Goal: Check status: Check status

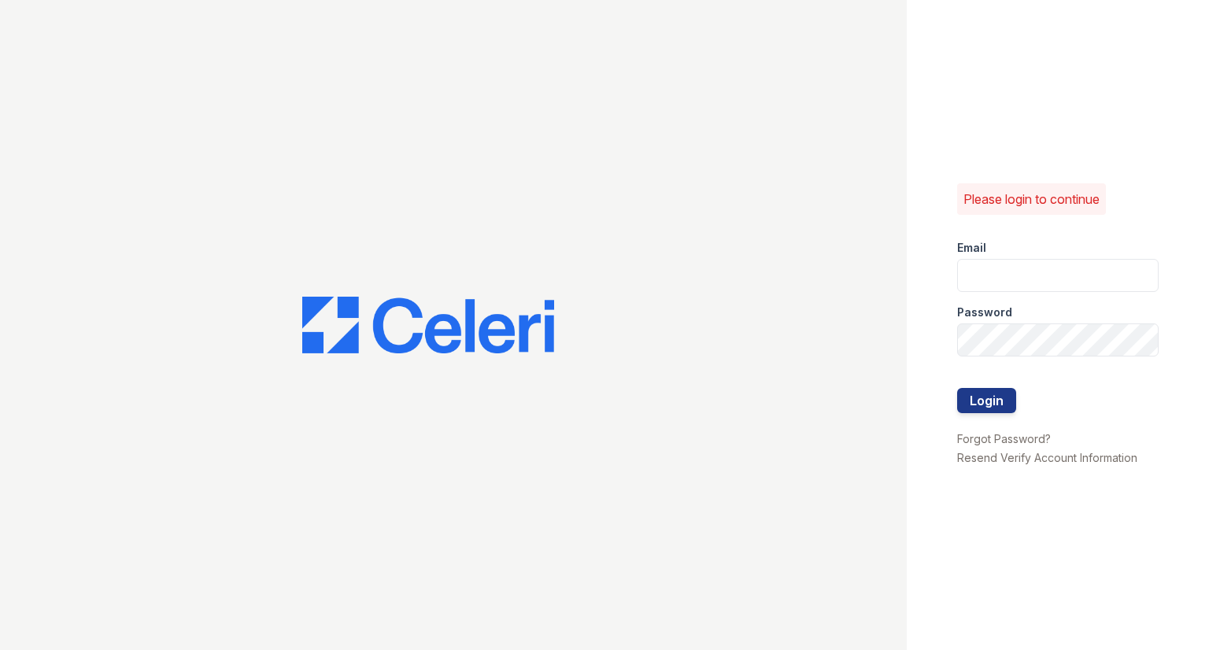
click at [1012, 272] on input "email" at bounding box center [1058, 275] width 202 height 33
type input "[EMAIL_ADDRESS][DOMAIN_NAME]"
click at [957, 388] on button "Login" at bounding box center [986, 400] width 59 height 25
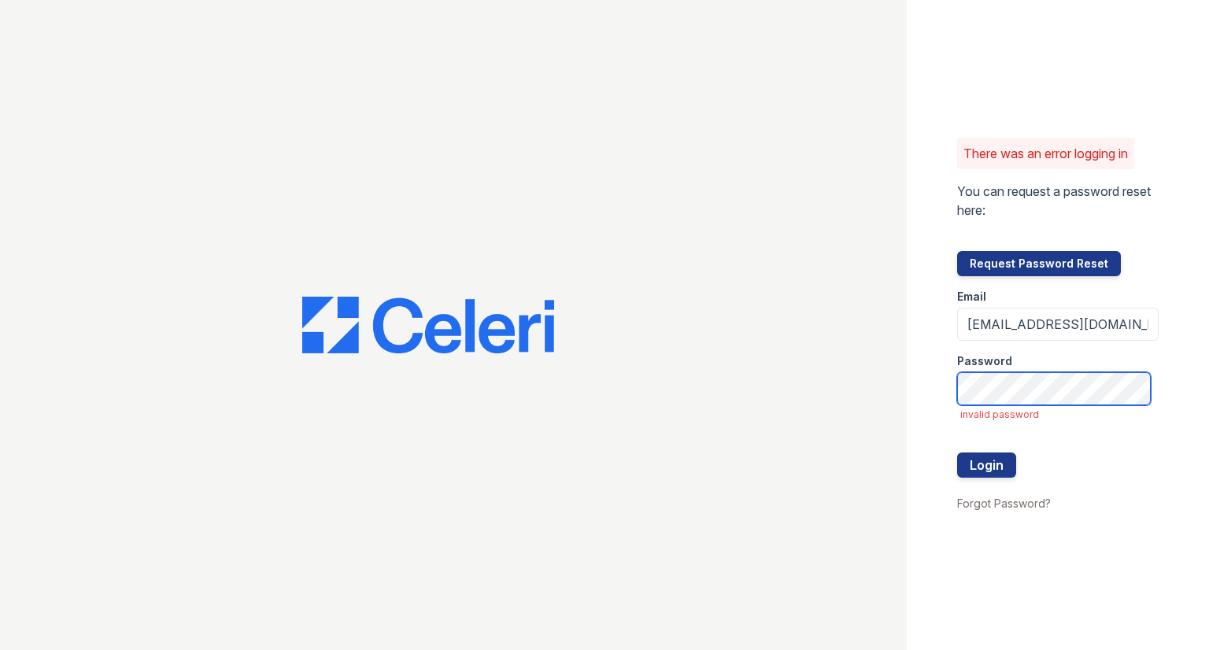
click at [957, 453] on button "Login" at bounding box center [986, 465] width 59 height 25
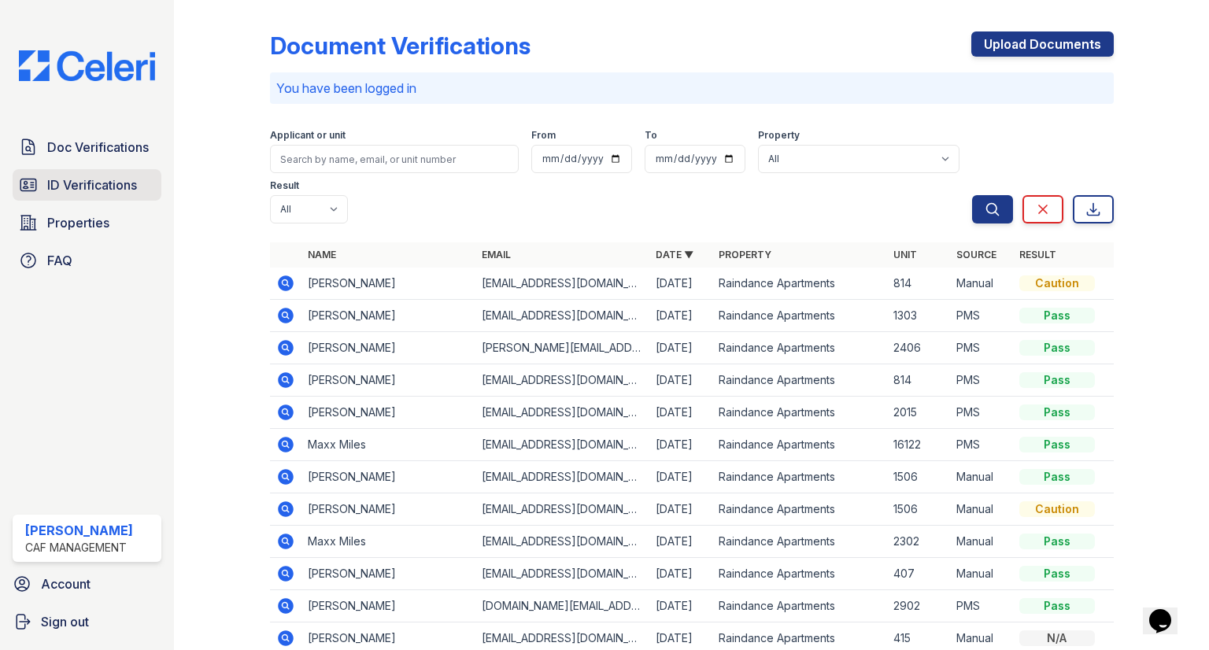
click at [63, 183] on span "ID Verifications" at bounding box center [92, 185] width 90 height 19
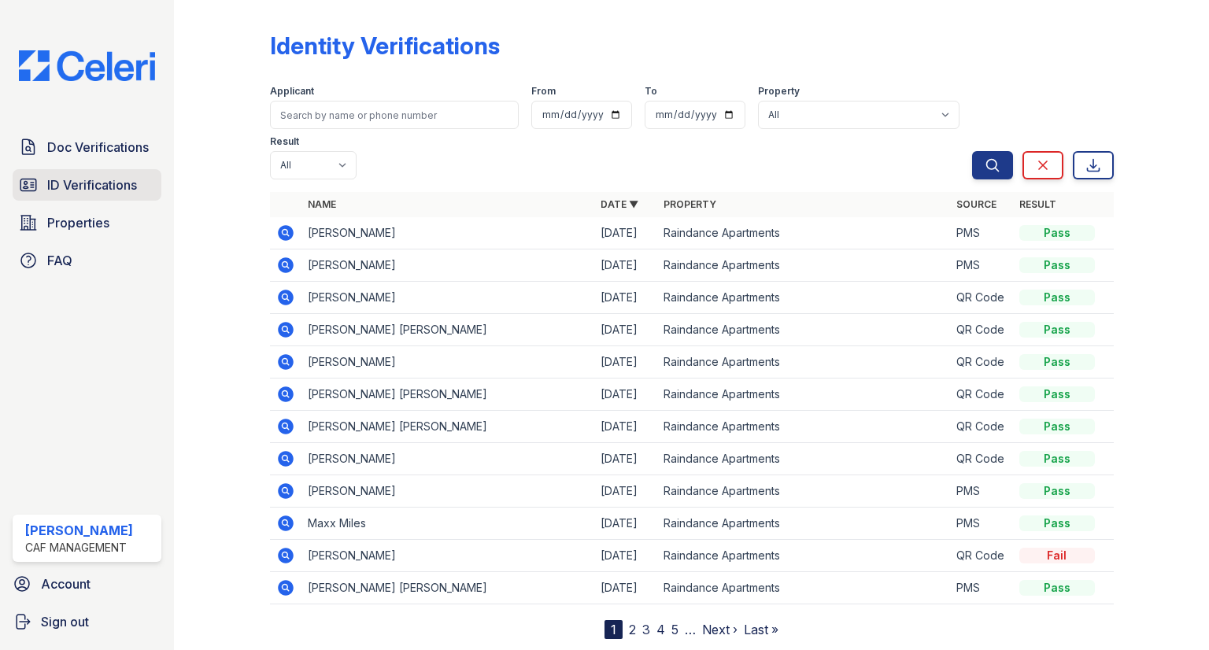
click at [106, 173] on link "ID Verifications" at bounding box center [87, 184] width 149 height 31
click at [106, 176] on span "ID Verifications" at bounding box center [92, 185] width 90 height 19
click at [98, 133] on link "Doc Verifications" at bounding box center [87, 146] width 149 height 31
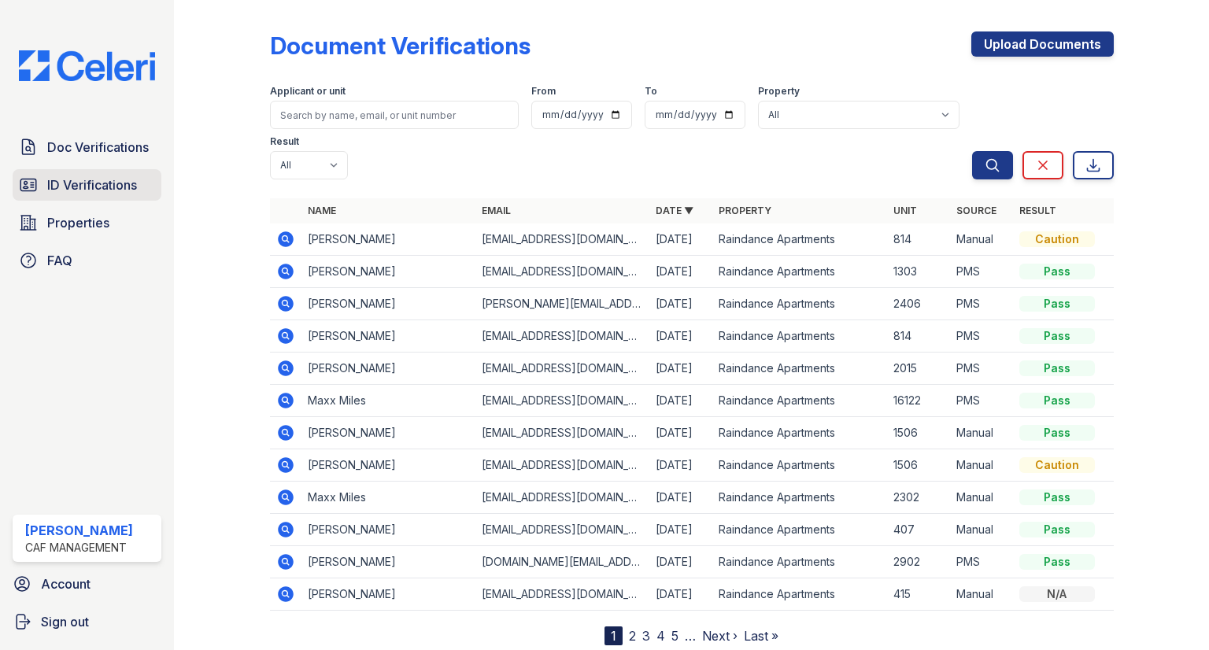
click at [119, 173] on link "ID Verifications" at bounding box center [87, 184] width 149 height 31
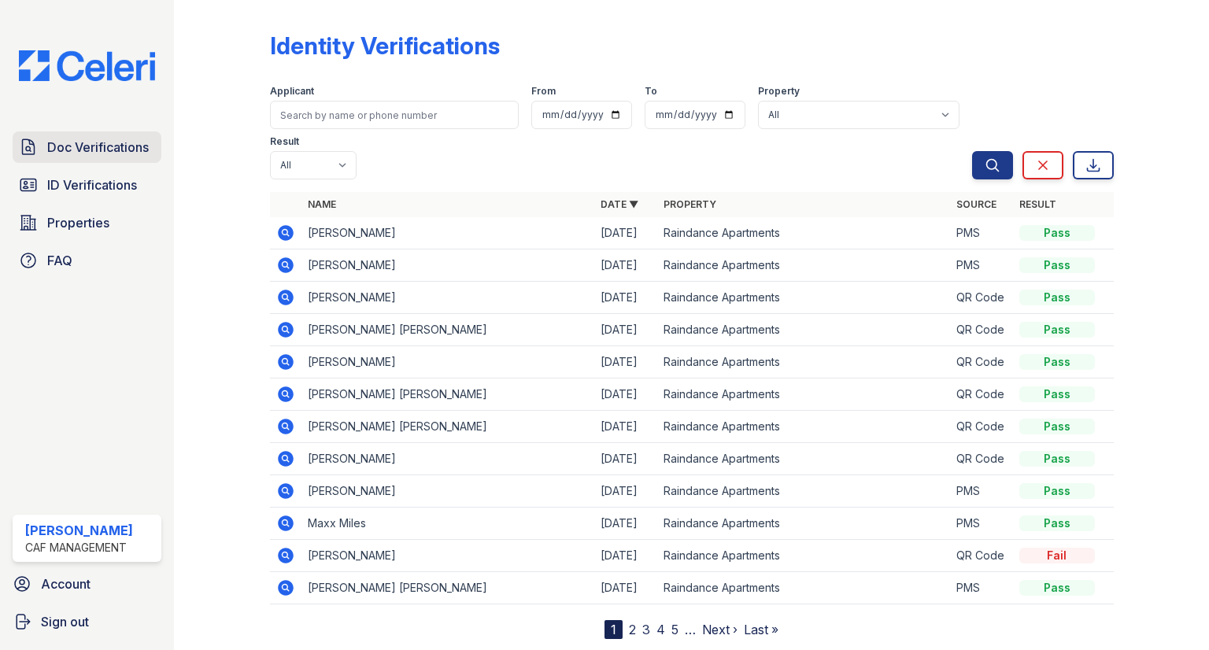
click at [113, 152] on span "Doc Verifications" at bounding box center [98, 147] width 102 height 19
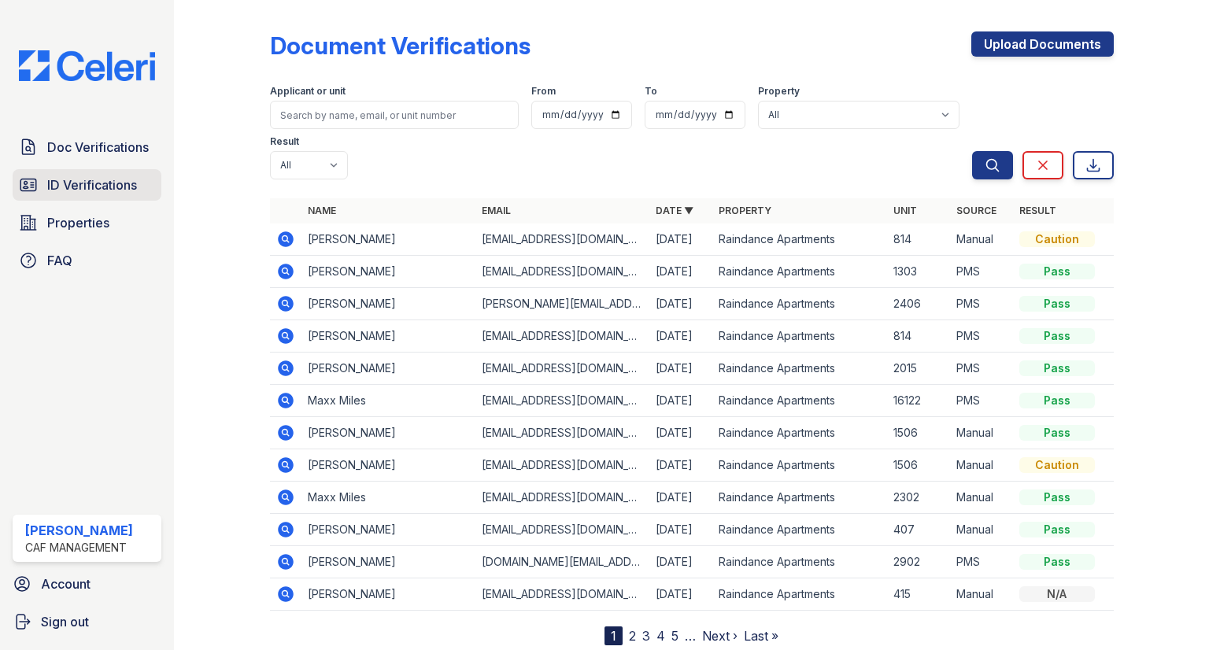
click at [125, 195] on link "ID Verifications" at bounding box center [87, 184] width 149 height 31
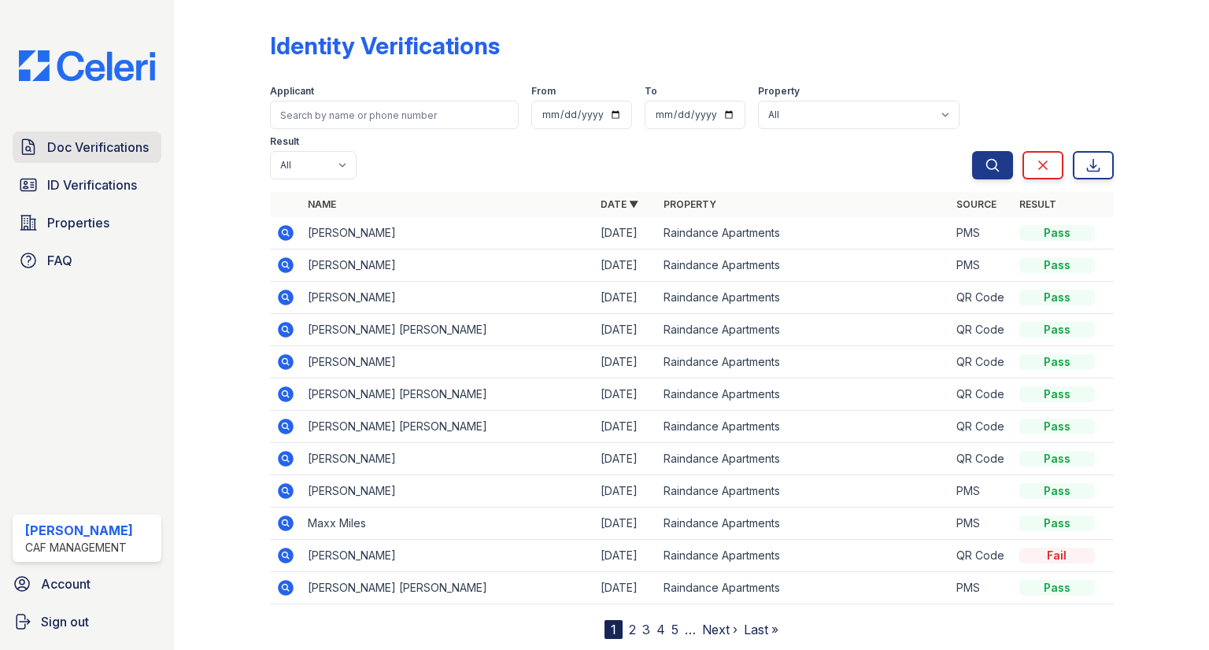
click at [105, 149] on span "Doc Verifications" at bounding box center [98, 147] width 102 height 19
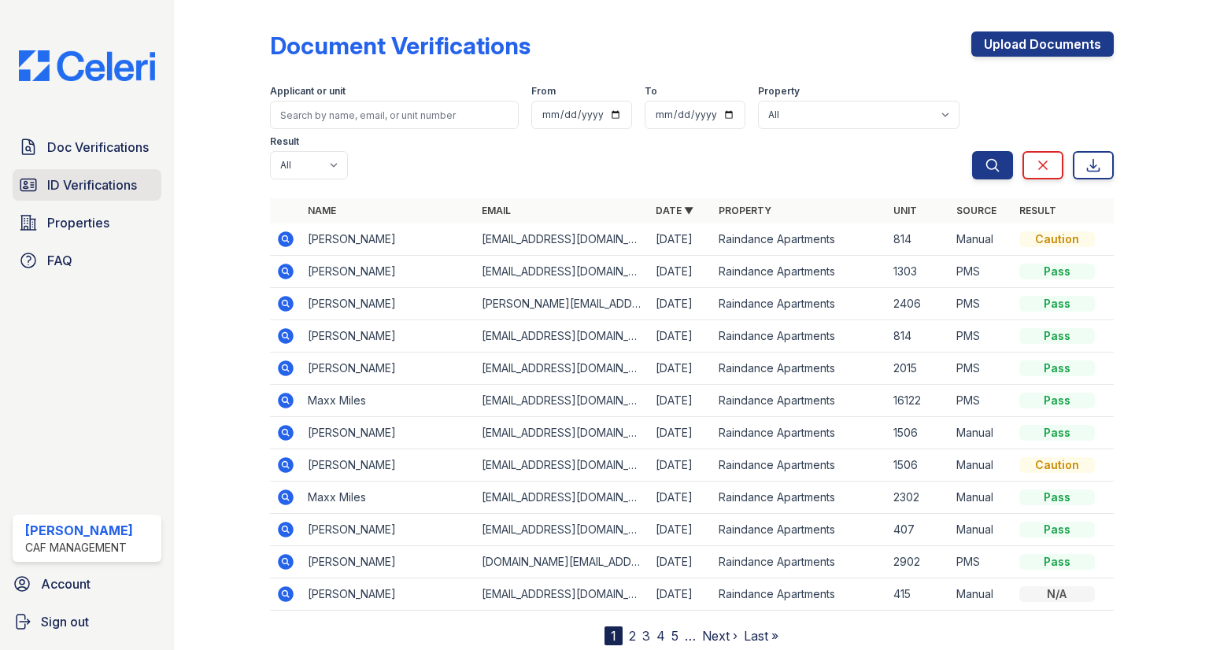
click at [123, 198] on link "ID Verifications" at bounding box center [87, 184] width 149 height 31
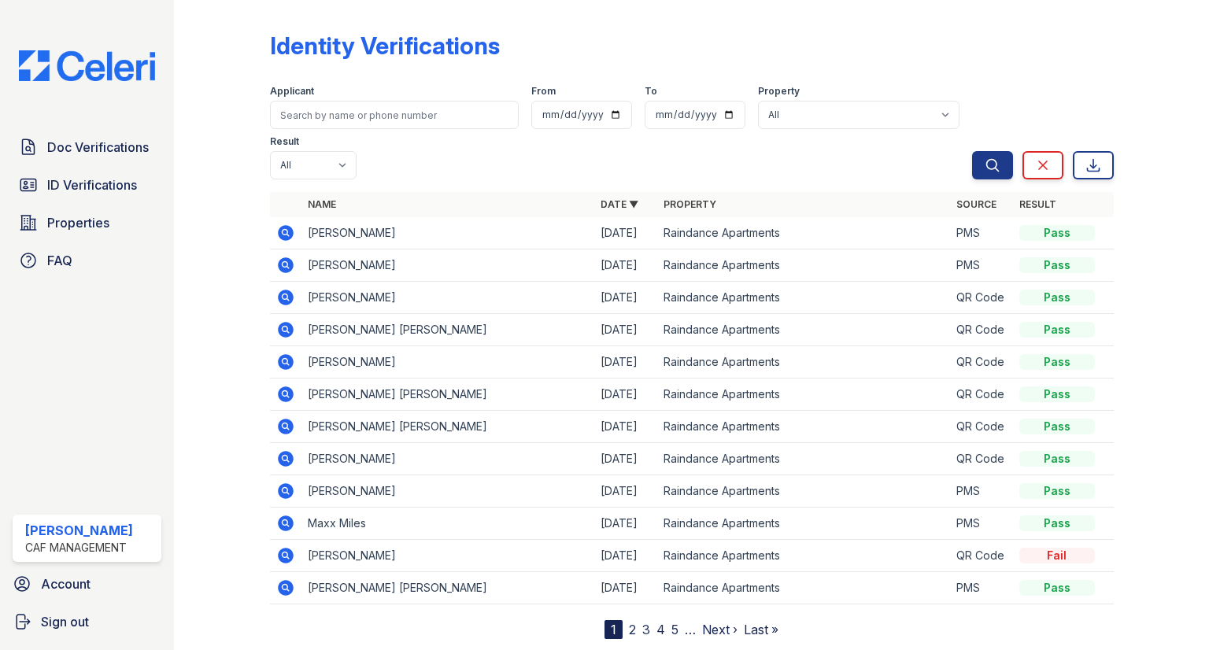
click at [104, 167] on div "Doc Verifications ID Verifications Properties FAQ" at bounding box center [86, 203] width 161 height 145
click at [101, 135] on link "Doc Verifications" at bounding box center [87, 146] width 149 height 31
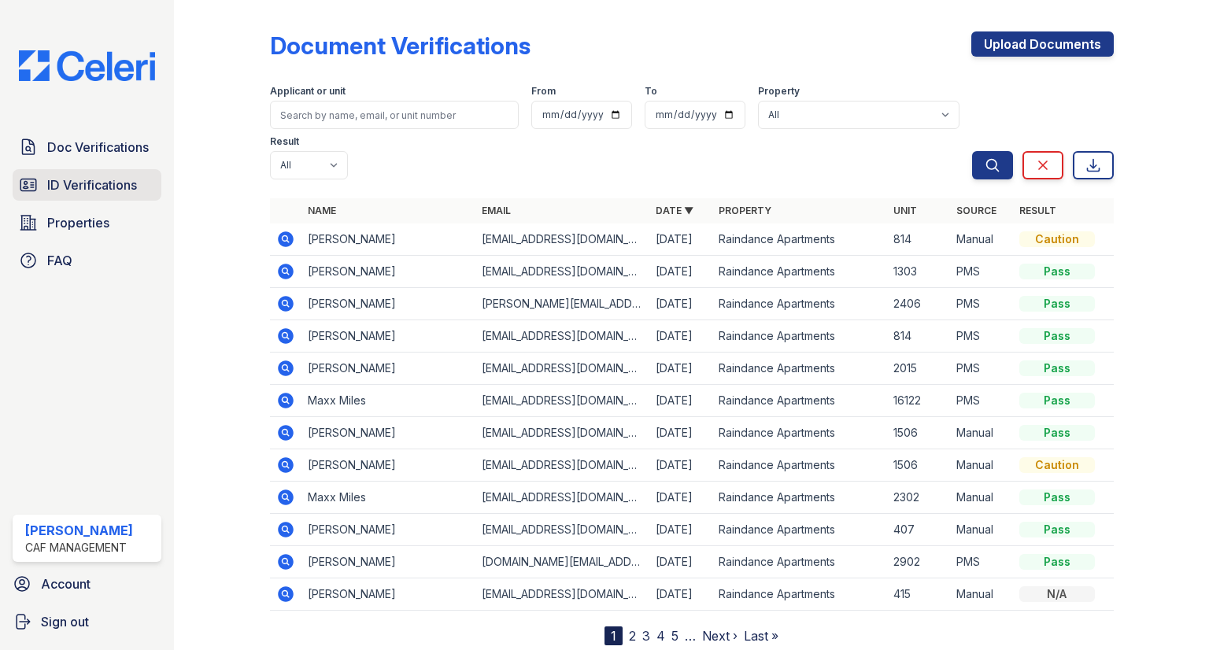
click at [90, 181] on span "ID Verifications" at bounding box center [92, 185] width 90 height 19
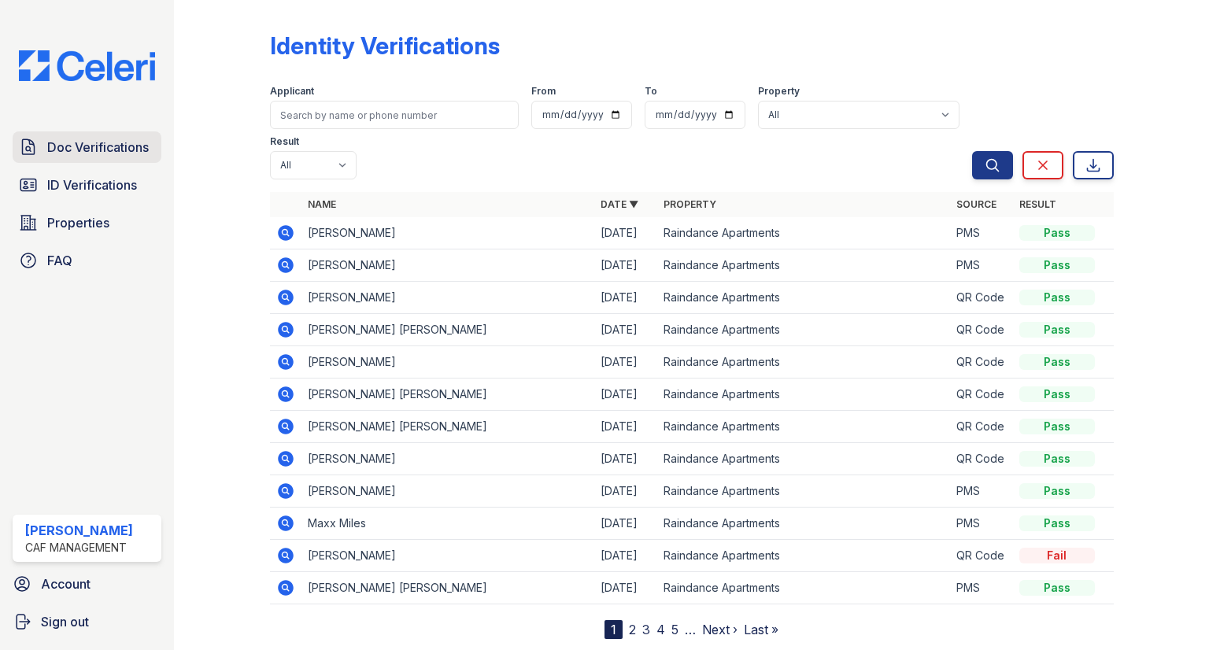
click at [93, 146] on span "Doc Verifications" at bounding box center [98, 147] width 102 height 19
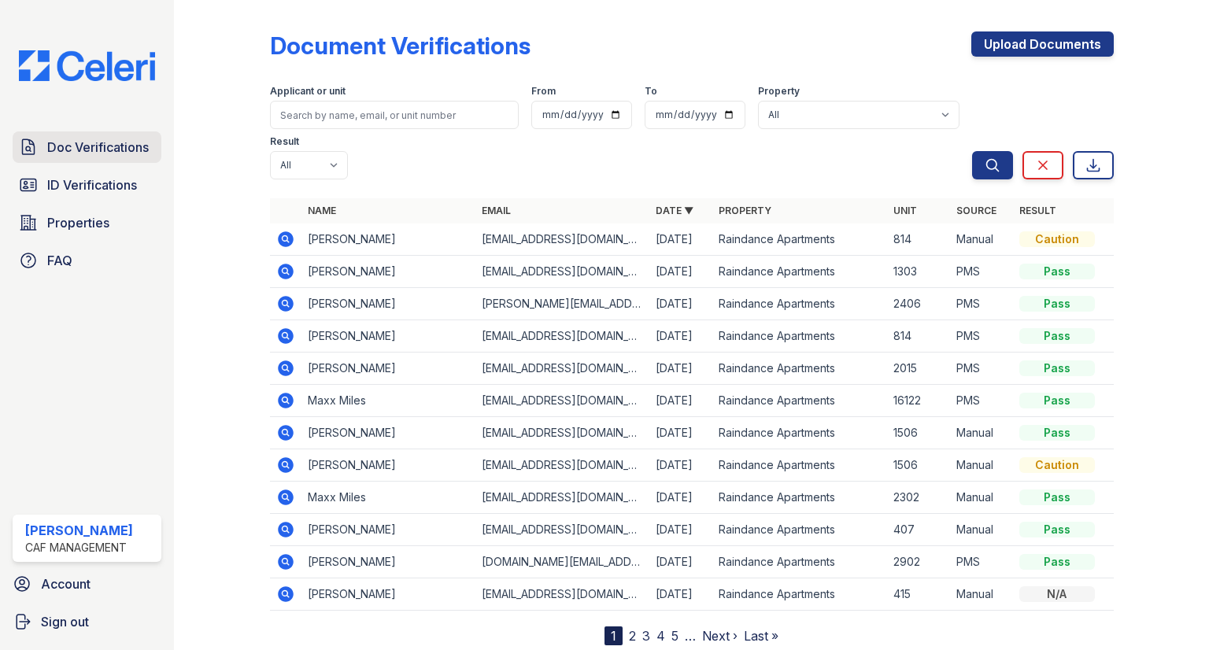
click at [105, 160] on link "Doc Verifications" at bounding box center [87, 146] width 149 height 31
click at [105, 171] on link "ID Verifications" at bounding box center [87, 184] width 149 height 31
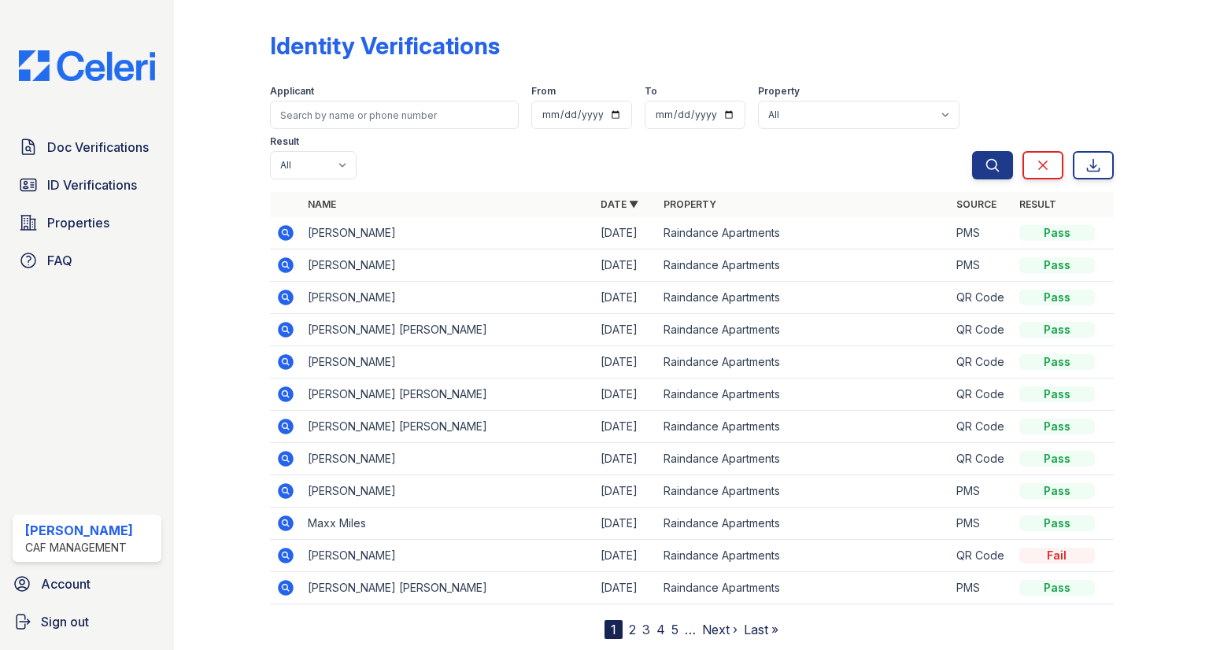
click at [105, 171] on link "ID Verifications" at bounding box center [87, 184] width 149 height 31
click at [103, 150] on span "Doc Verifications" at bounding box center [98, 147] width 102 height 19
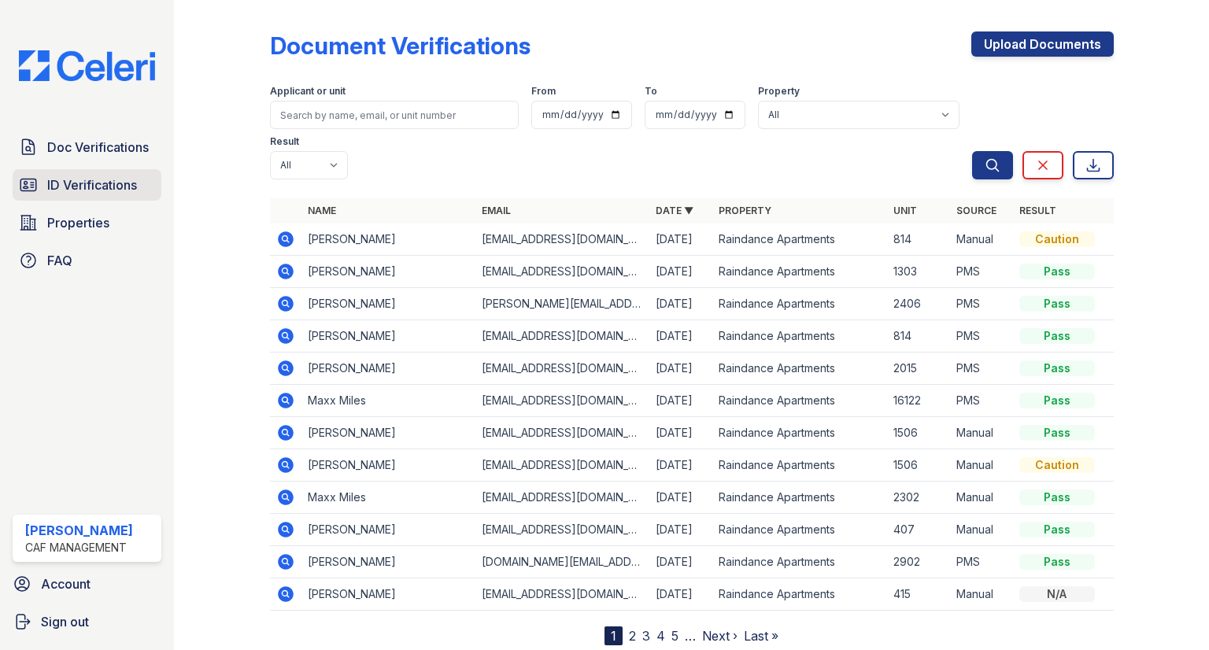
click at [104, 169] on link "ID Verifications" at bounding box center [87, 184] width 149 height 31
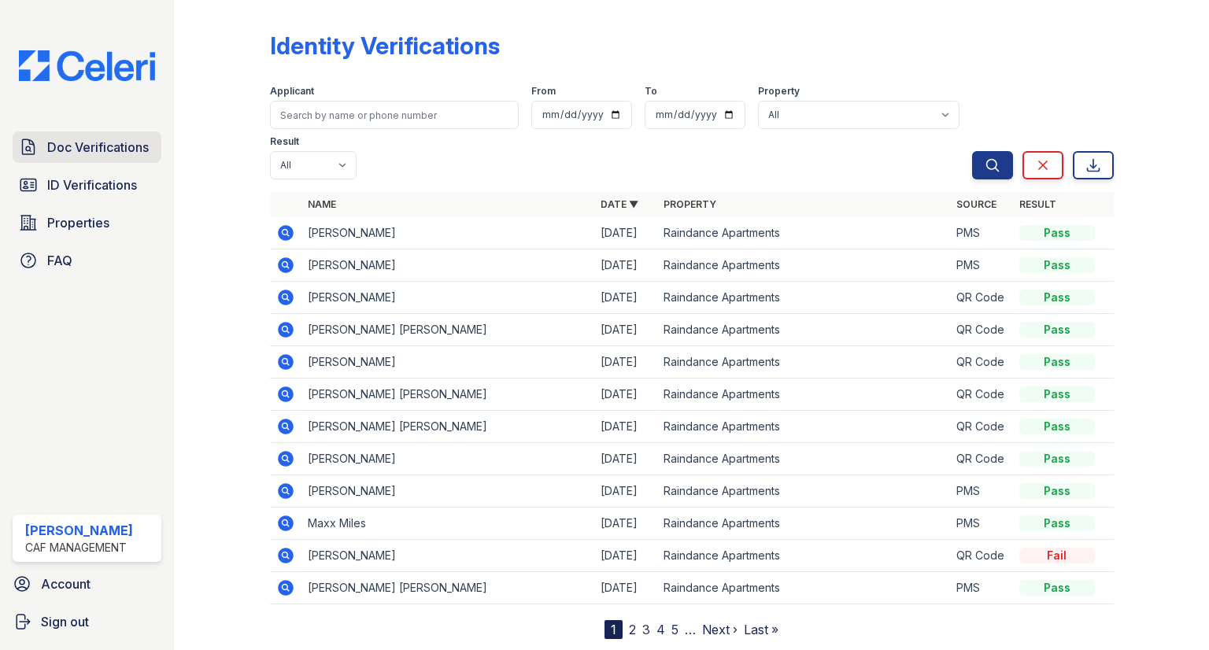
click at [107, 142] on span "Doc Verifications" at bounding box center [98, 147] width 102 height 19
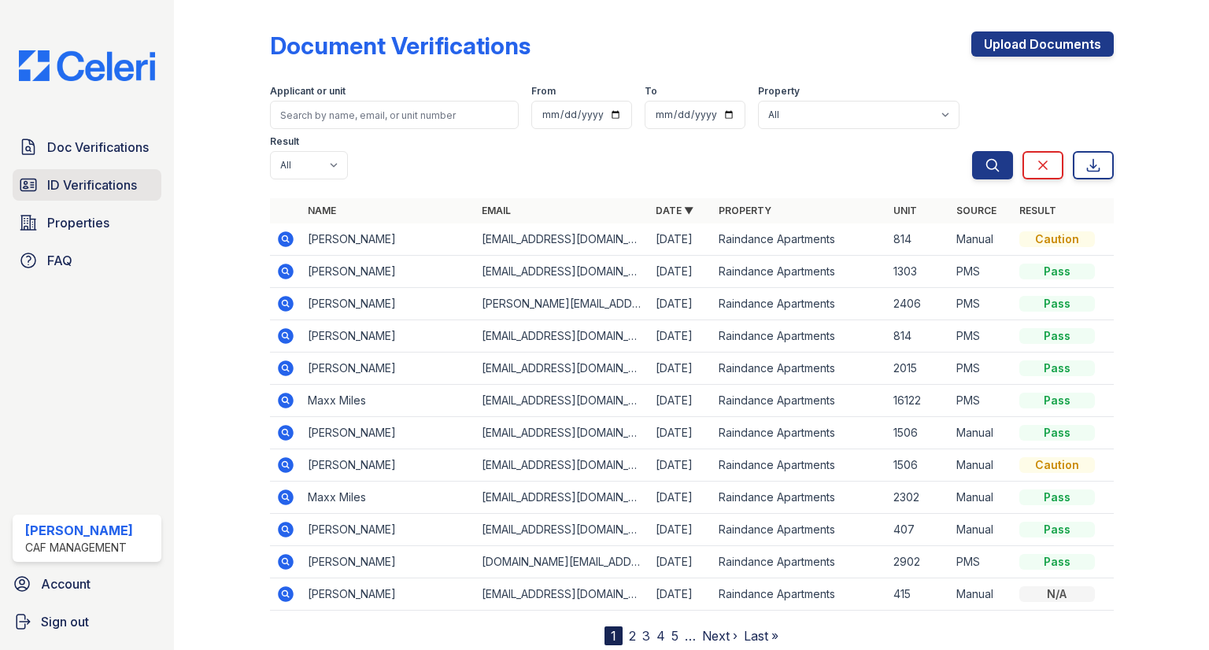
click at [119, 180] on span "ID Verifications" at bounding box center [92, 185] width 90 height 19
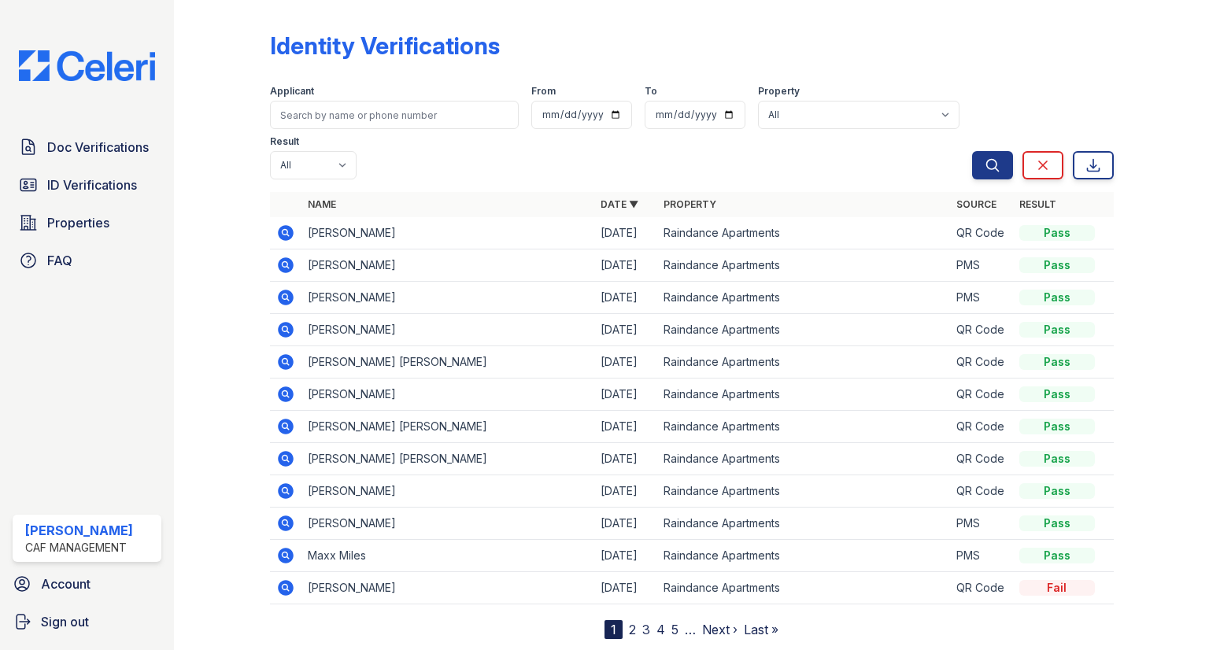
click at [285, 225] on icon at bounding box center [286, 233] width 16 height 16
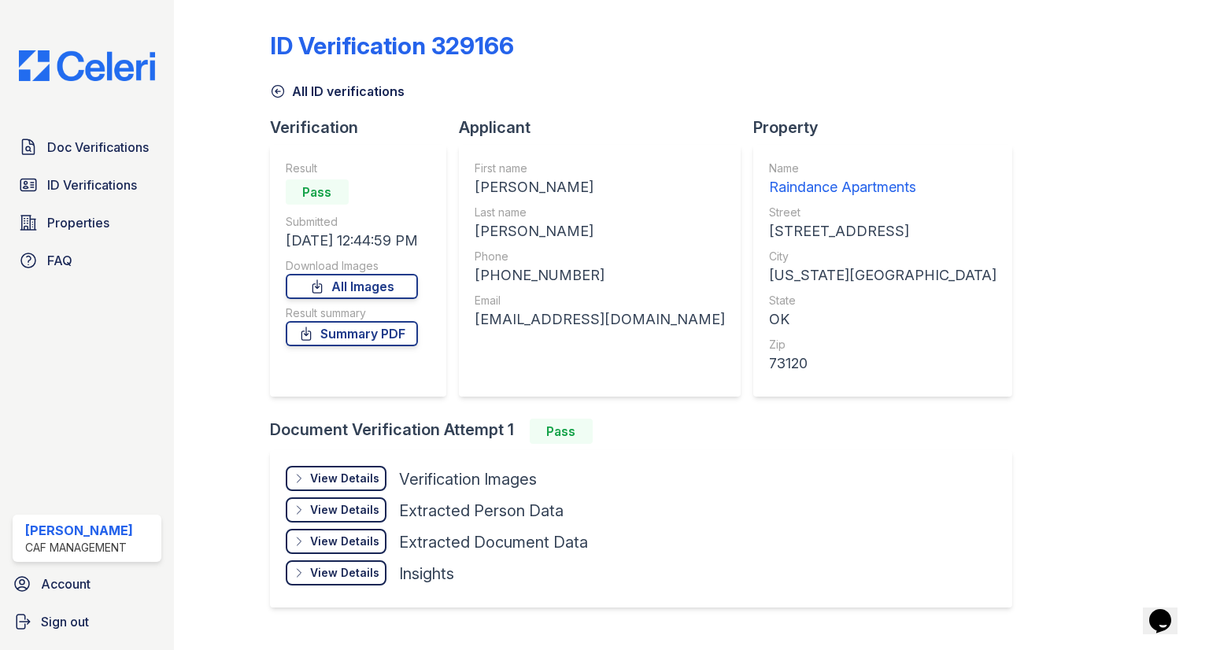
click at [0, 391] on div "Doc Verifications ID Verifications Properties FAQ Summer Pearson CAF Management…" at bounding box center [87, 325] width 174 height 650
click at [88, 193] on span "ID Verifications" at bounding box center [92, 185] width 90 height 19
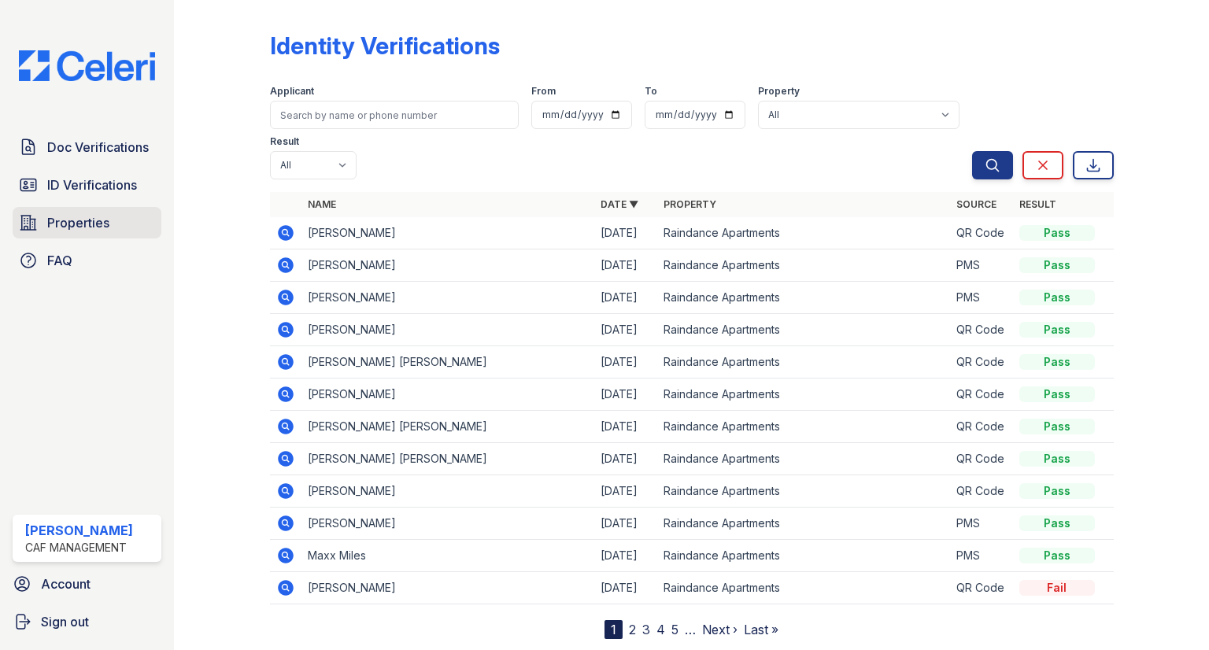
click at [101, 231] on span "Properties" at bounding box center [78, 222] width 62 height 19
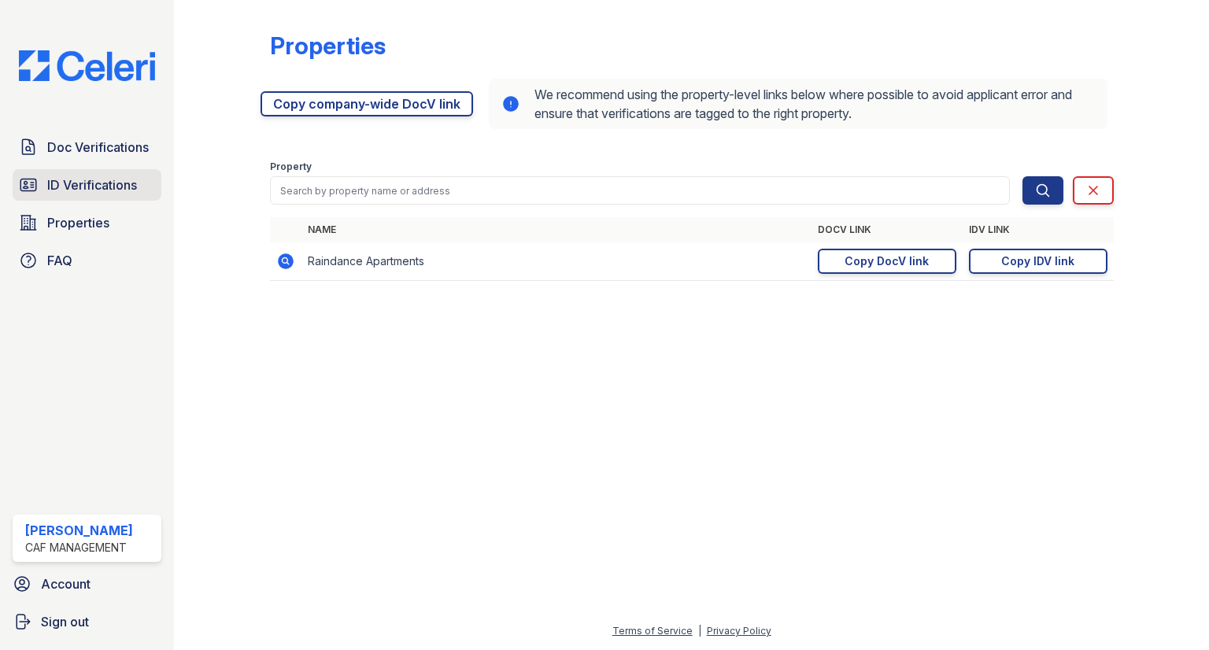
click at [72, 196] on link "ID Verifications" at bounding box center [87, 184] width 149 height 31
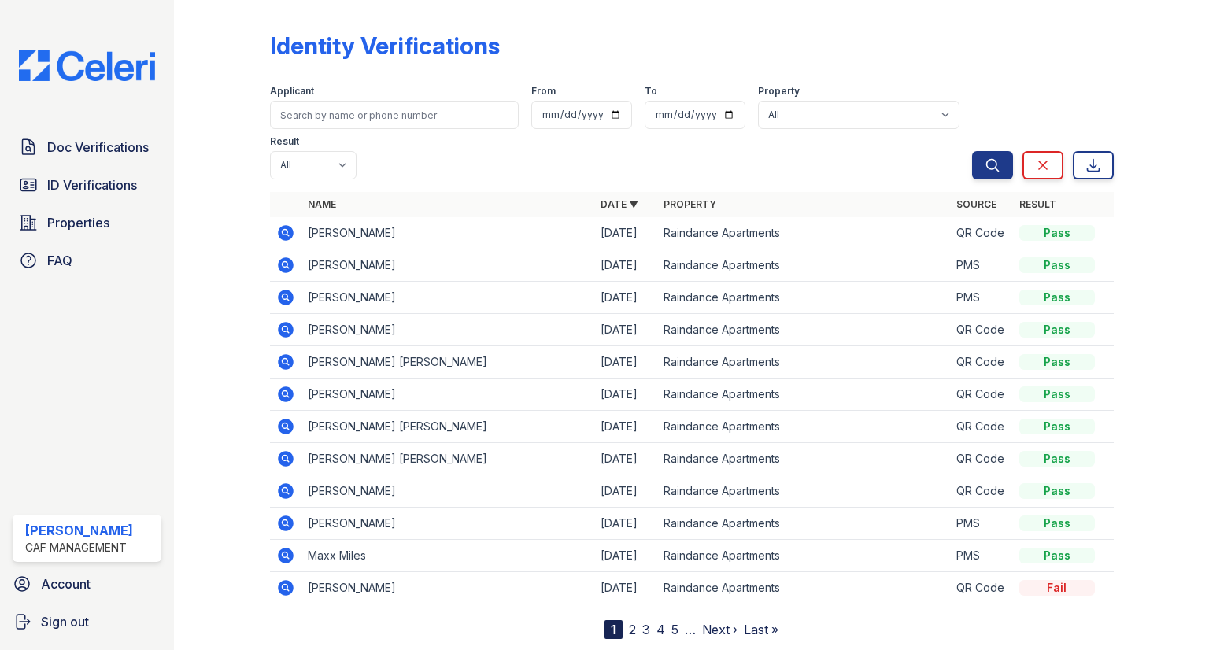
click at [277, 224] on icon at bounding box center [285, 233] width 19 height 19
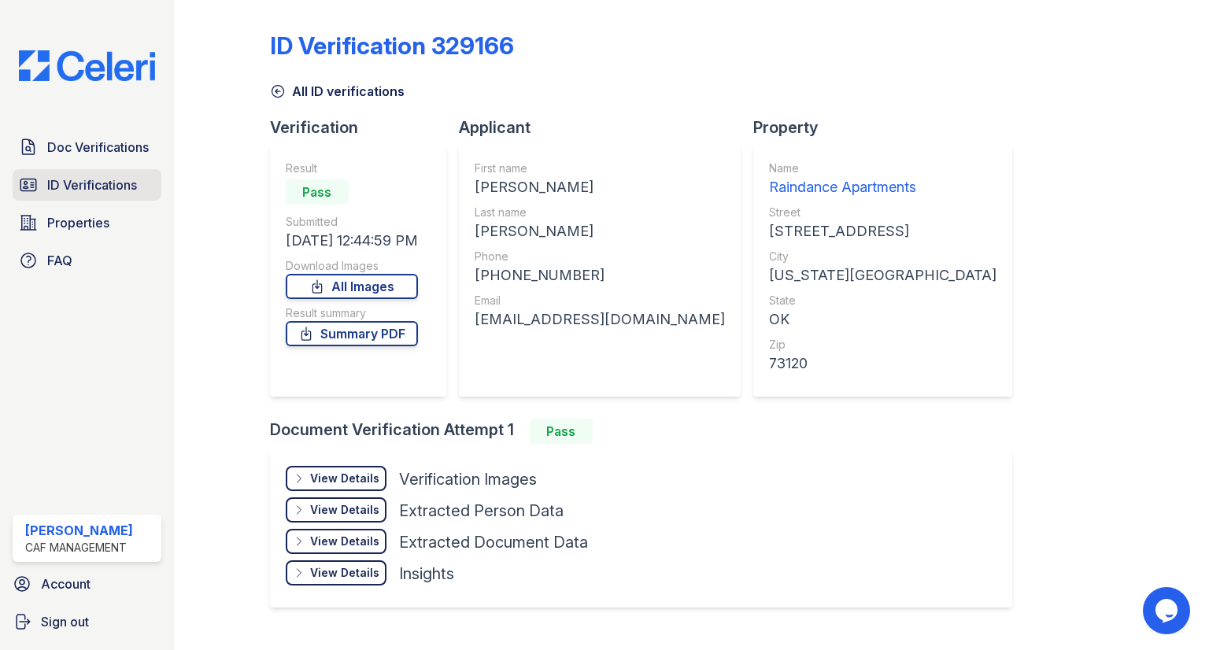
click at [143, 176] on link "ID Verifications" at bounding box center [87, 184] width 149 height 31
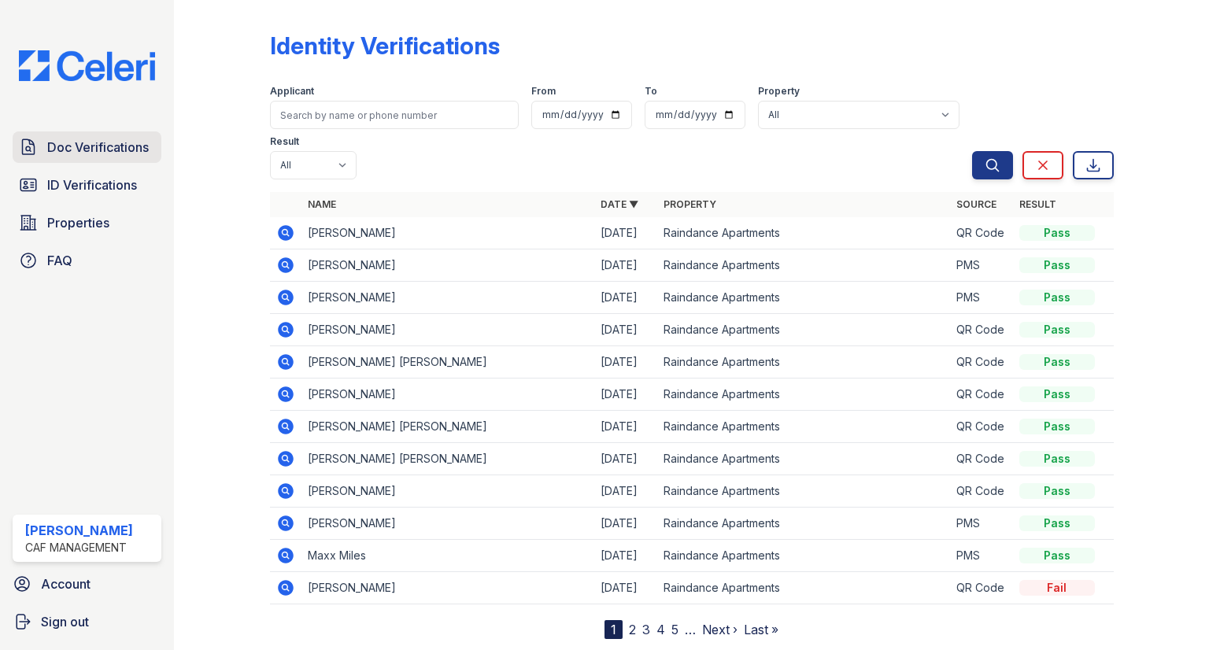
click at [100, 138] on span "Doc Verifications" at bounding box center [98, 147] width 102 height 19
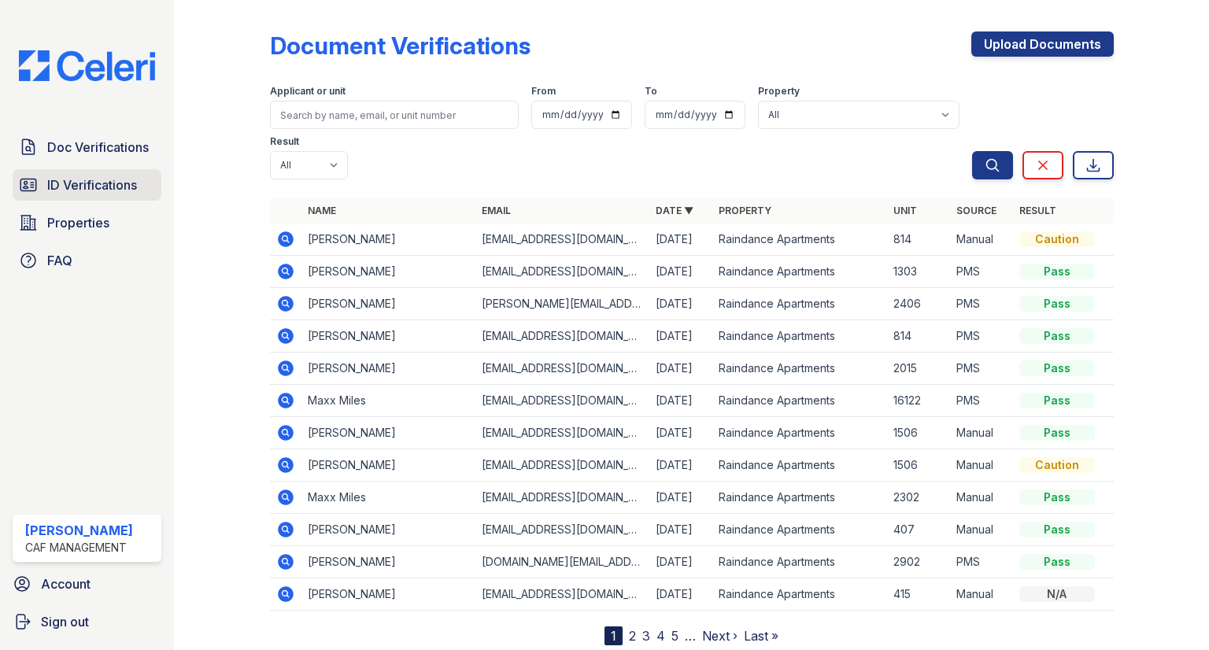
click at [105, 176] on span "ID Verifications" at bounding box center [92, 185] width 90 height 19
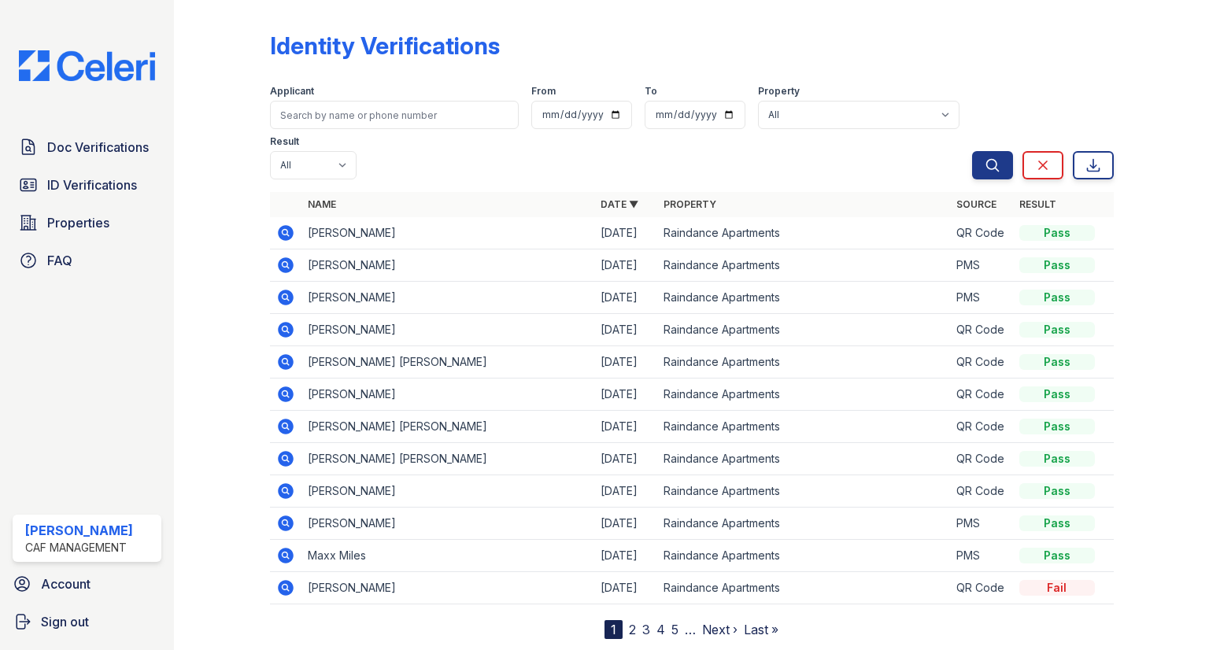
click at [283, 225] on icon at bounding box center [286, 233] width 16 height 16
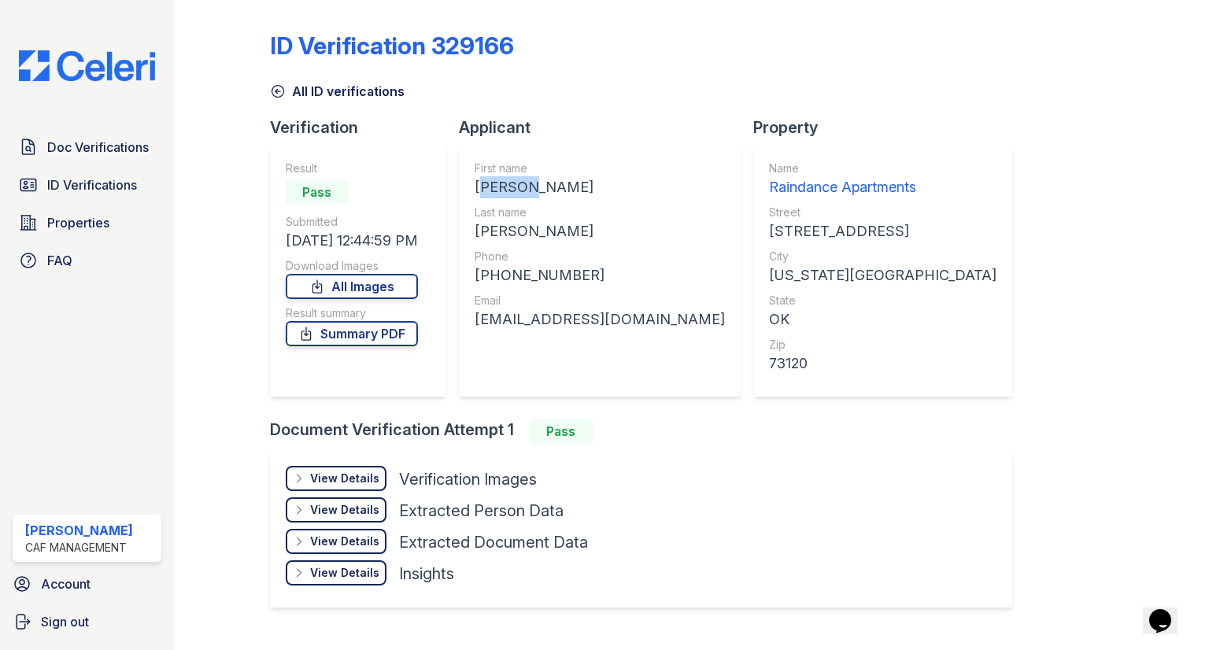
drag, startPoint x: 532, startPoint y: 190, endPoint x: 505, endPoint y: 187, distance: 27.0
click at [487, 193] on div "LELAND THEODORS" at bounding box center [600, 187] width 250 height 22
drag, startPoint x: 472, startPoint y: 180, endPoint x: 530, endPoint y: 197, distance: 60.6
click at [530, 197] on div "First name LELAND THEODORS Last name JACOBSEN Phone +14807577213 Email aloransc…" at bounding box center [600, 271] width 282 height 252
copy div "LELAND"
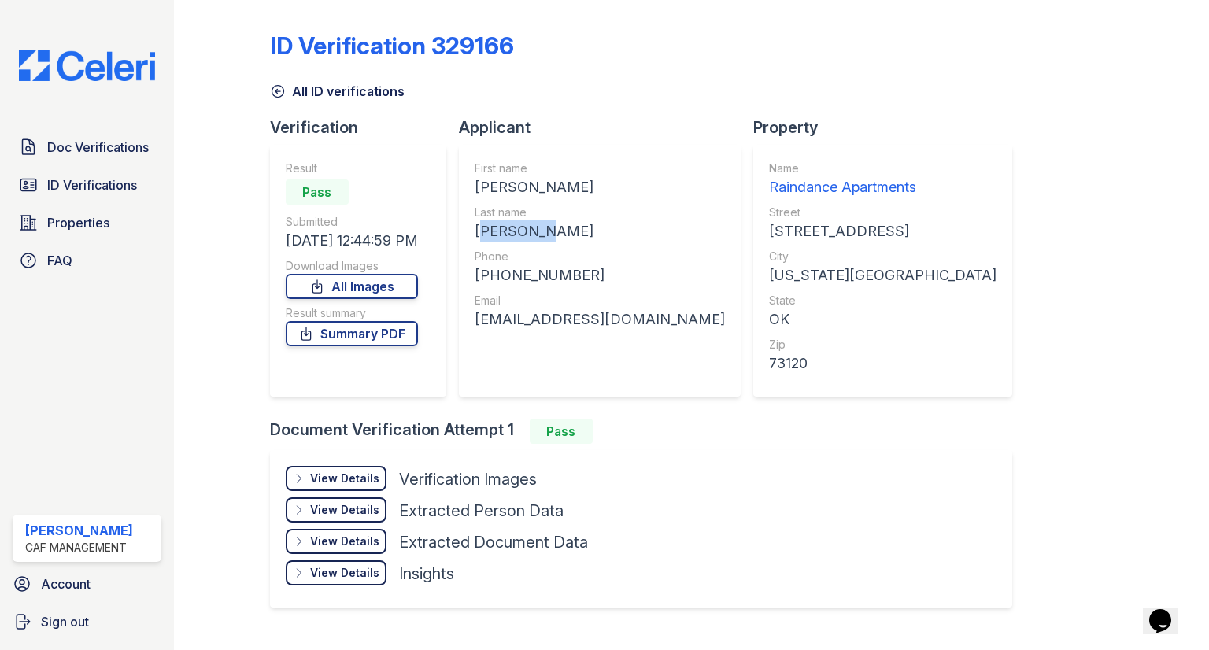
drag, startPoint x: 554, startPoint y: 231, endPoint x: 493, endPoint y: 244, distance: 62.8
click at [473, 237] on div "First name LELAND THEODORS Last name JACOBSEN Phone +14807577213 Email aloransc…" at bounding box center [600, 271] width 282 height 252
copy div "JACOBSEN"
drag, startPoint x: 561, startPoint y: 272, endPoint x: 501, endPoint y: 279, distance: 60.3
click at [474, 275] on div "First name LELAND THEODORS Last name JACOBSEN Phone +14807577213 Email aloransc…" at bounding box center [600, 271] width 282 height 252
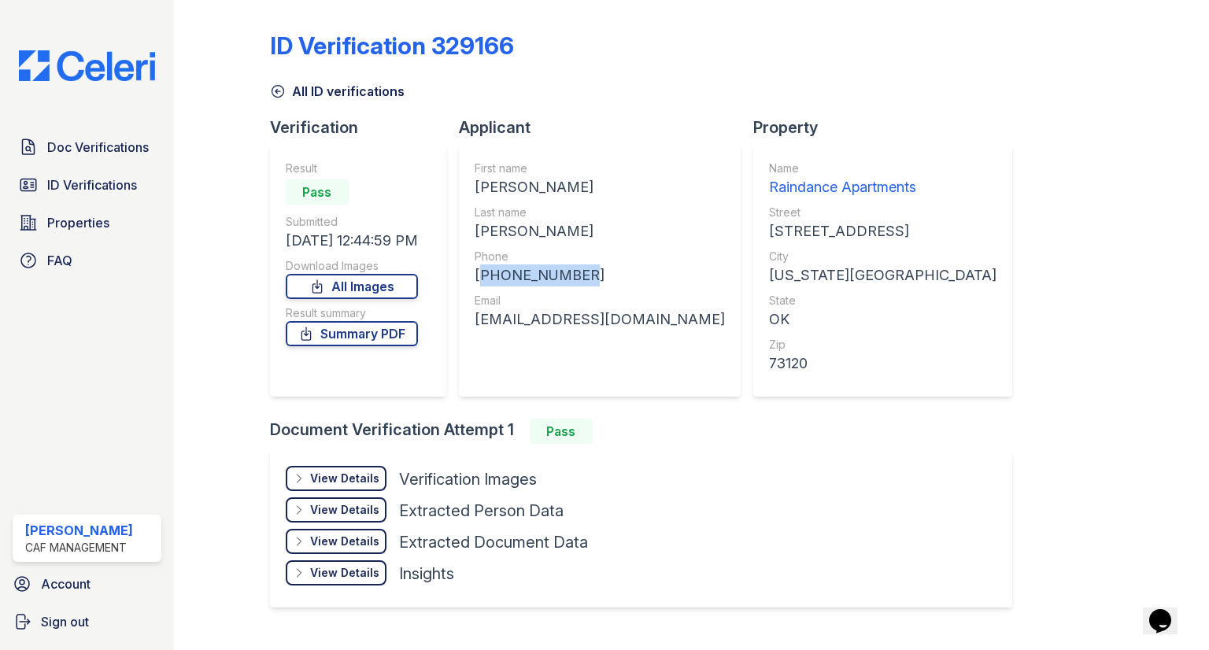
copy div "+14807577213"
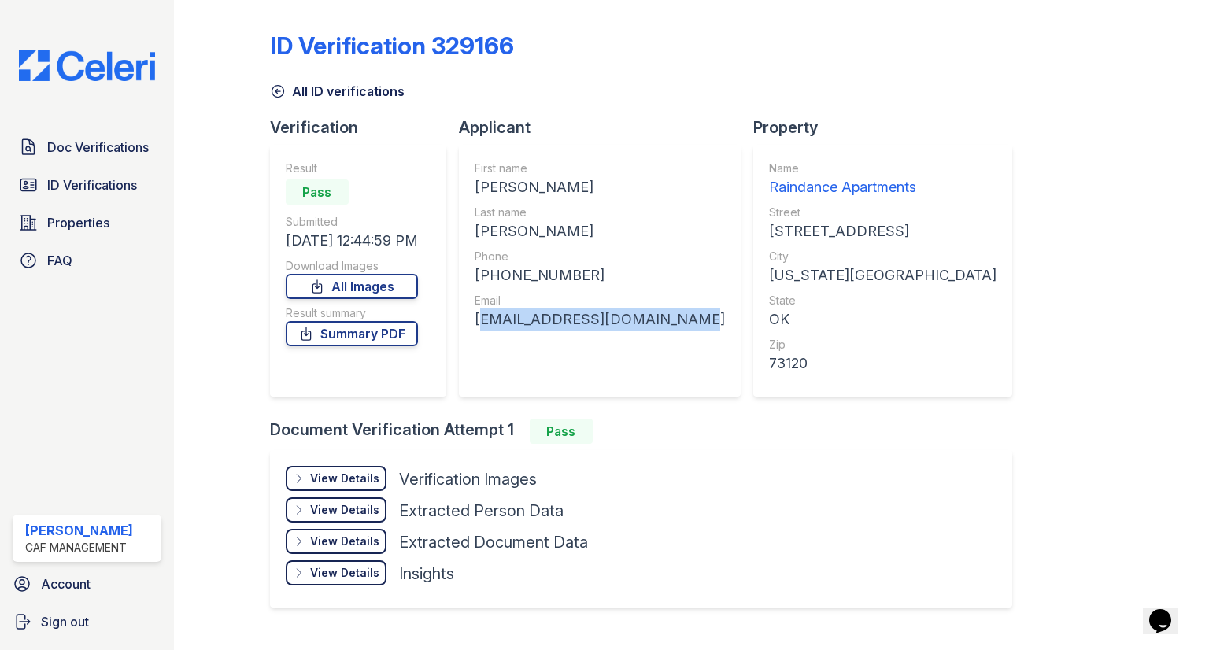
drag, startPoint x: 671, startPoint y: 324, endPoint x: 495, endPoint y: 341, distance: 176.3
click at [467, 339] on div "First name LELAND THEODORS Last name JACOBSEN Phone +14807577213 Email aloransc…" at bounding box center [600, 271] width 282 height 252
copy div "aloranscubadiver@gmail.com"
click at [483, 347] on div "First name LELAND THEODORS Last name JACOBSEN Phone +14807577213 Email aloransc…" at bounding box center [600, 271] width 250 height 220
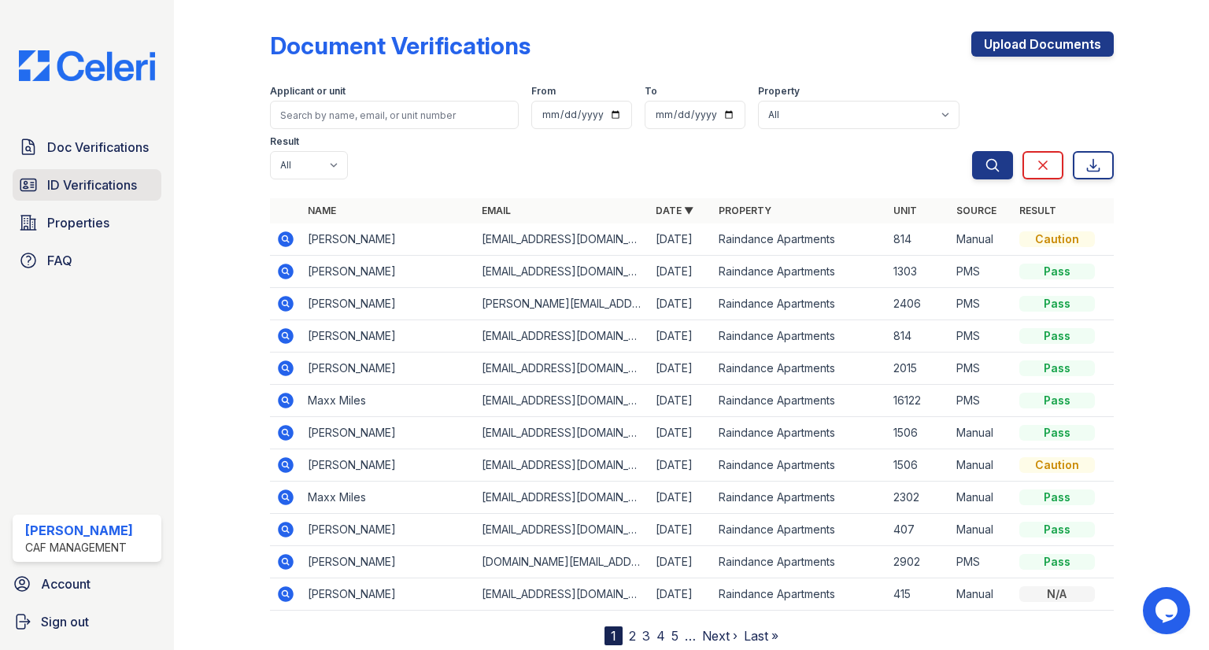
click at [51, 191] on span "ID Verifications" at bounding box center [92, 185] width 90 height 19
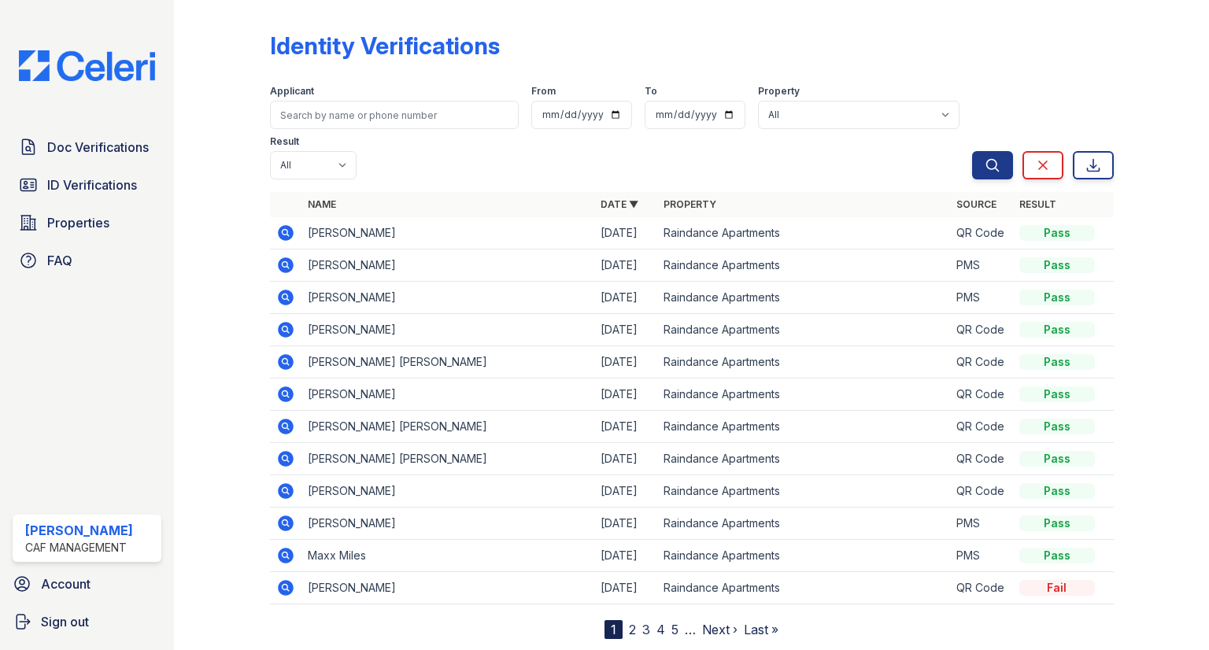
click at [285, 224] on icon at bounding box center [285, 233] width 19 height 19
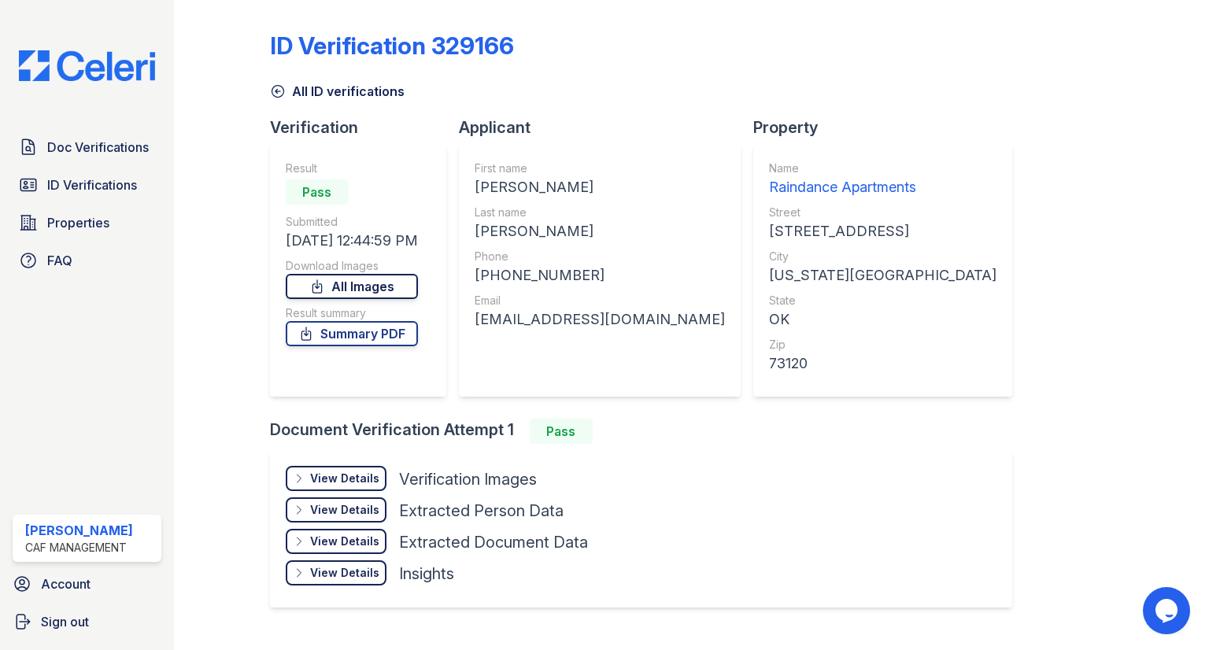
click at [397, 298] on link "All Images" at bounding box center [352, 286] width 132 height 25
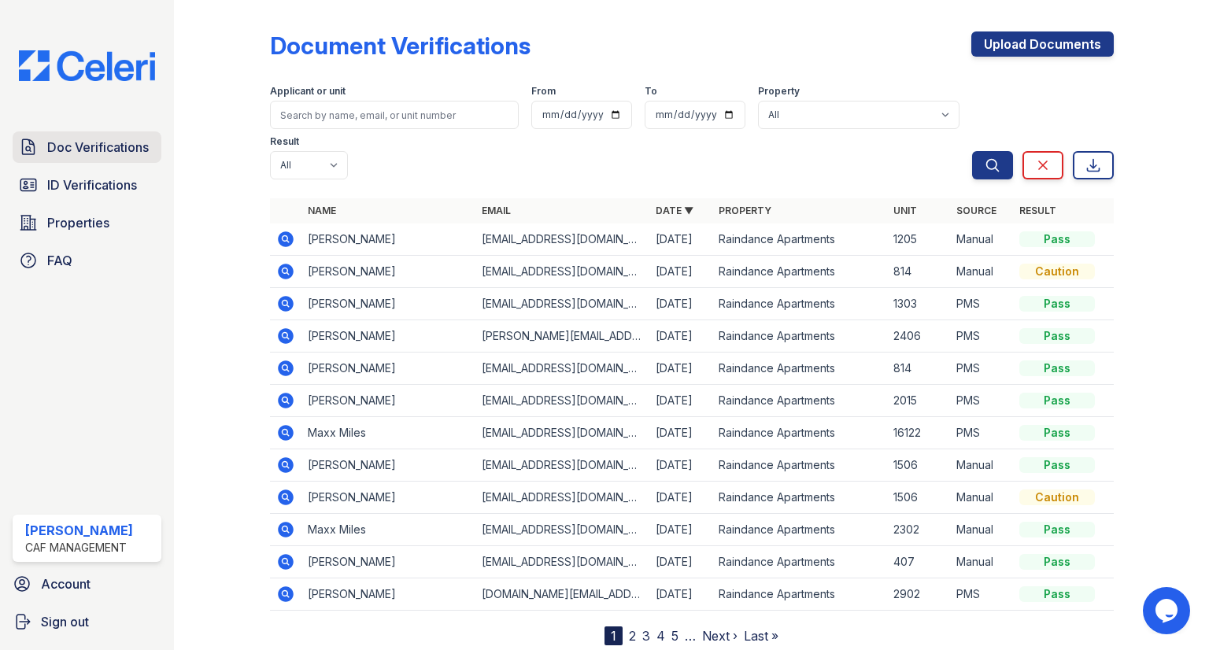
click at [109, 155] on span "Doc Verifications" at bounding box center [98, 147] width 102 height 19
click at [287, 230] on icon at bounding box center [285, 239] width 19 height 19
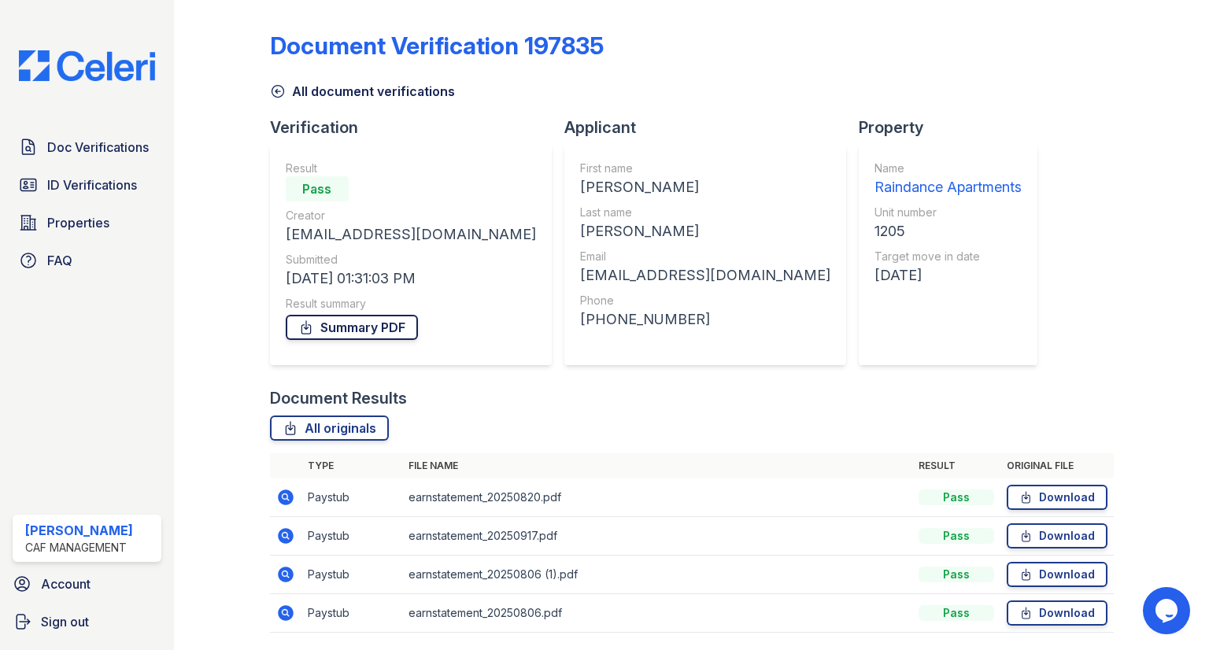
click at [409, 325] on link "Summary PDF" at bounding box center [352, 327] width 132 height 25
click at [105, 150] on span "Doc Verifications" at bounding box center [98, 147] width 102 height 19
